Goal: Information Seeking & Learning: Check status

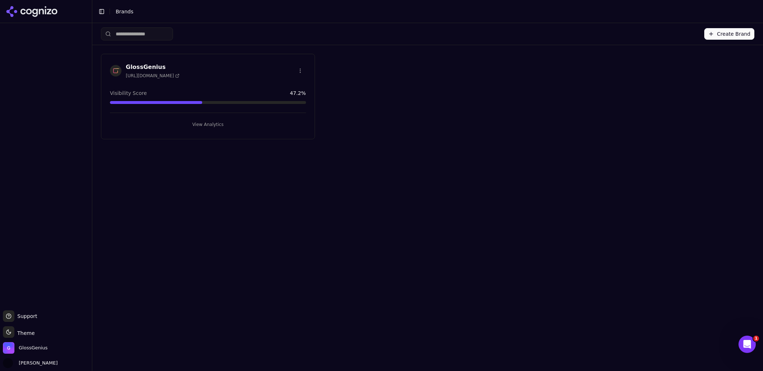
click at [202, 123] on button "View Analytics" at bounding box center [208, 125] width 196 height 12
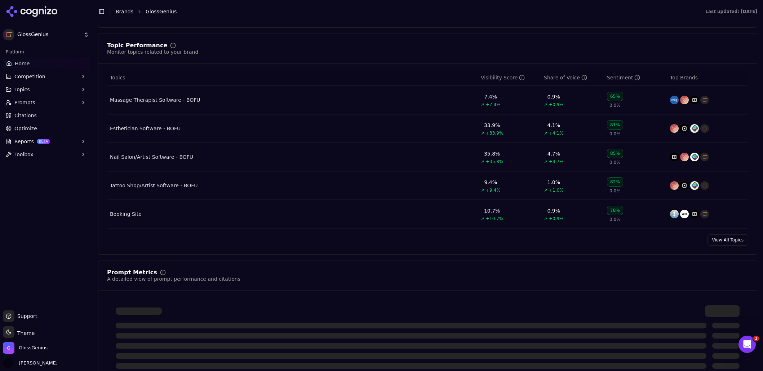
scroll to position [290, 0]
click at [735, 241] on link "View All Topics" at bounding box center [728, 240] width 41 height 12
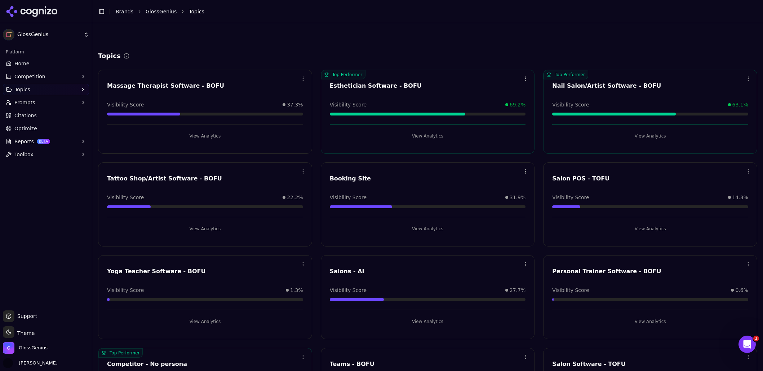
scroll to position [352, 0]
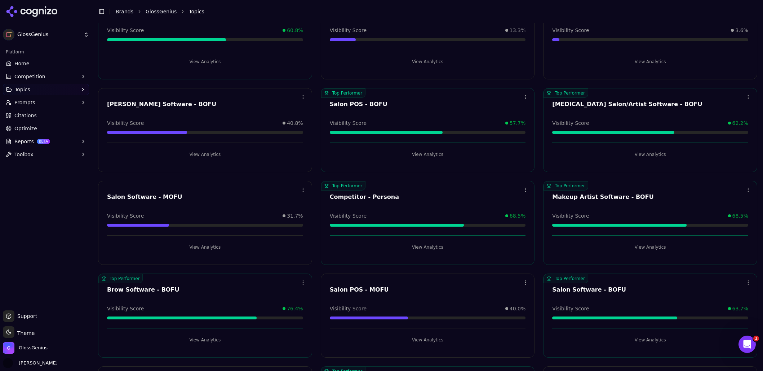
click at [644, 339] on button "View Analytics" at bounding box center [650, 340] width 196 height 12
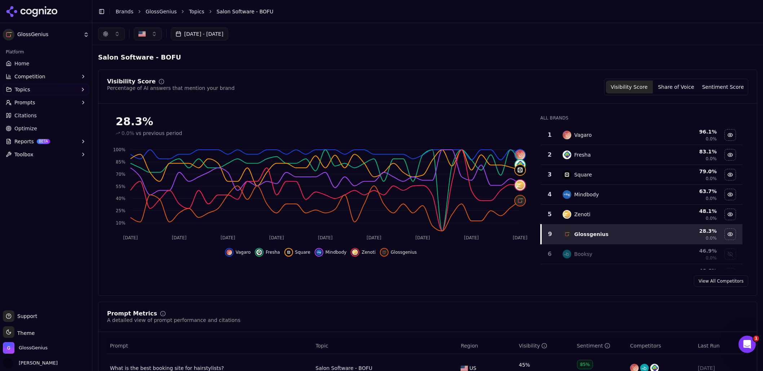
click at [211, 35] on button "[DATE] - [DATE]" at bounding box center [199, 33] width 57 height 13
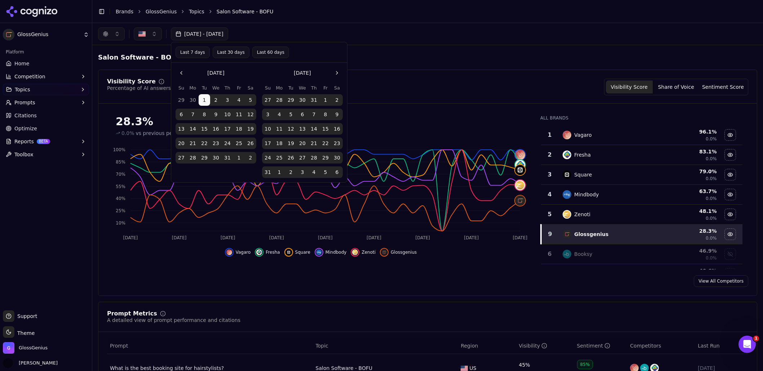
click at [337, 72] on button "Go to the Next Month" at bounding box center [337, 73] width 12 height 12
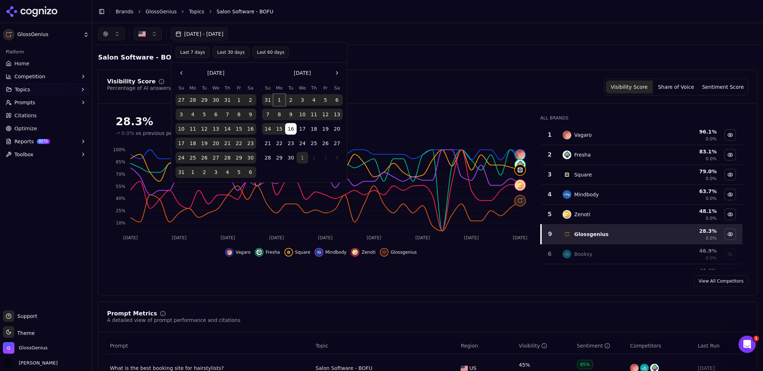
click at [275, 99] on button "1" at bounding box center [280, 100] width 12 height 12
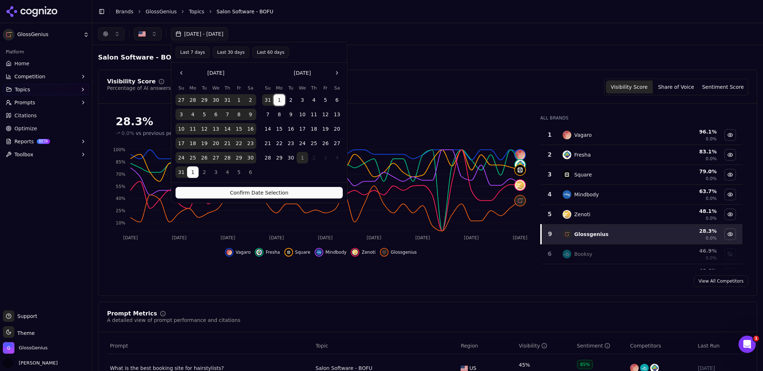
click at [290, 157] on button "30" at bounding box center [291, 158] width 12 height 12
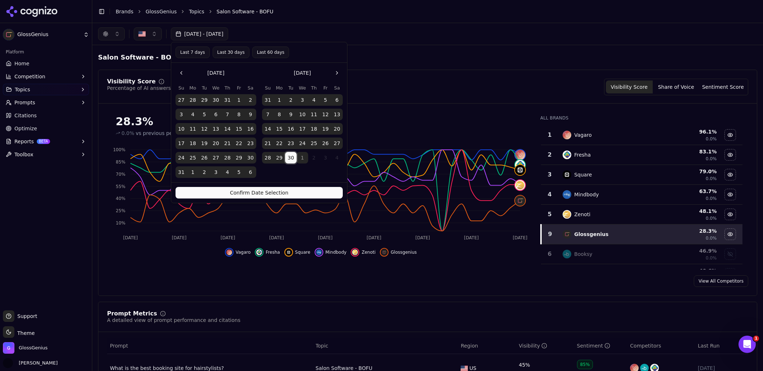
click at [285, 190] on button "Confirm Date Selection" at bounding box center [259, 193] width 167 height 12
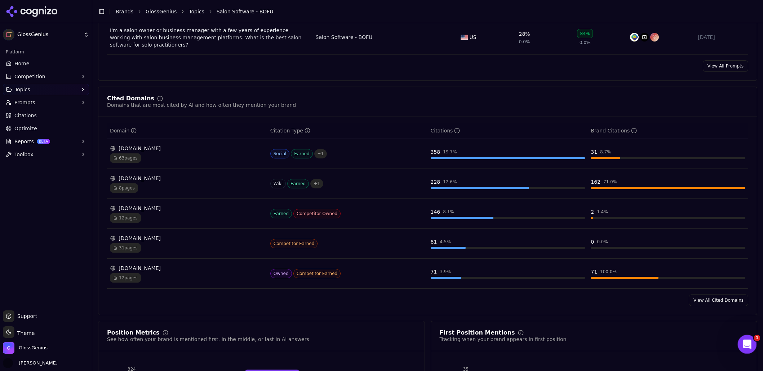
scroll to position [459, 0]
